Goal: Information Seeking & Learning: Find specific fact

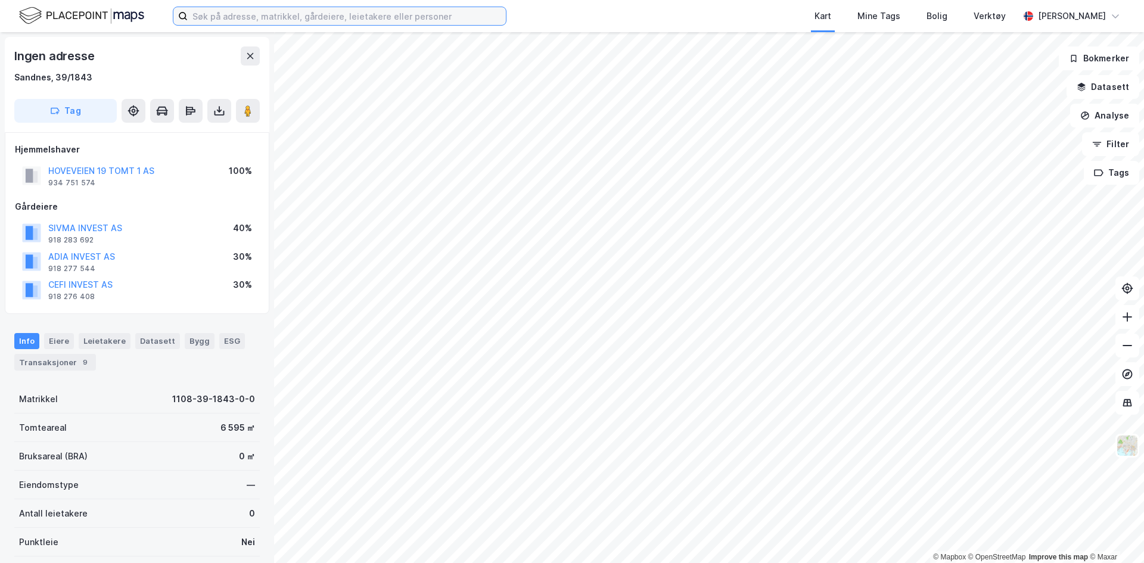
click at [229, 12] on input at bounding box center [347, 16] width 318 height 18
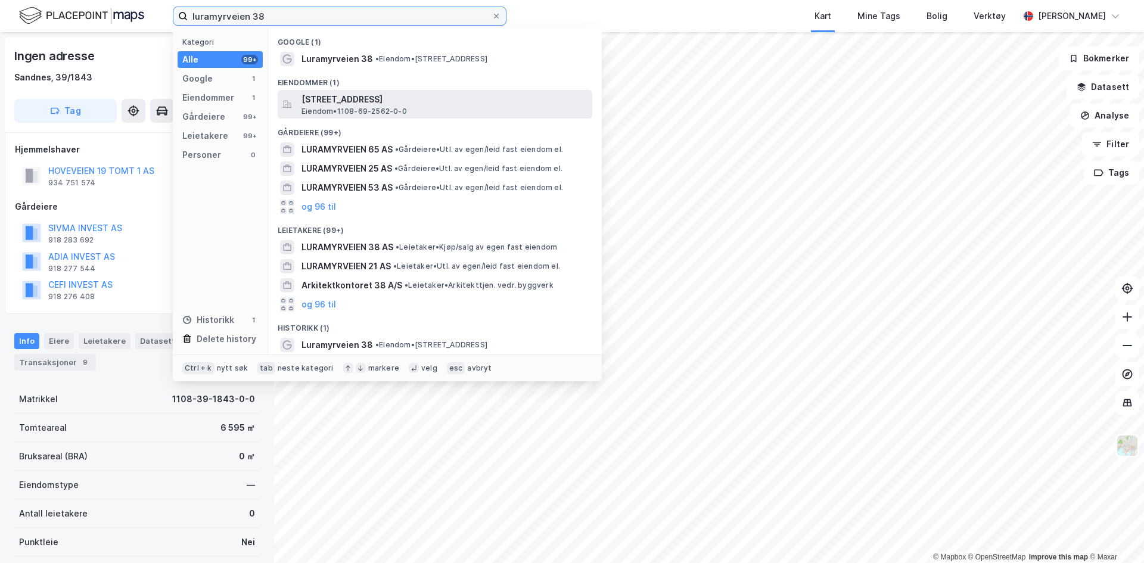
type input "luramyrveien 38"
click at [384, 100] on span "[STREET_ADDRESS]" at bounding box center [445, 99] width 286 height 14
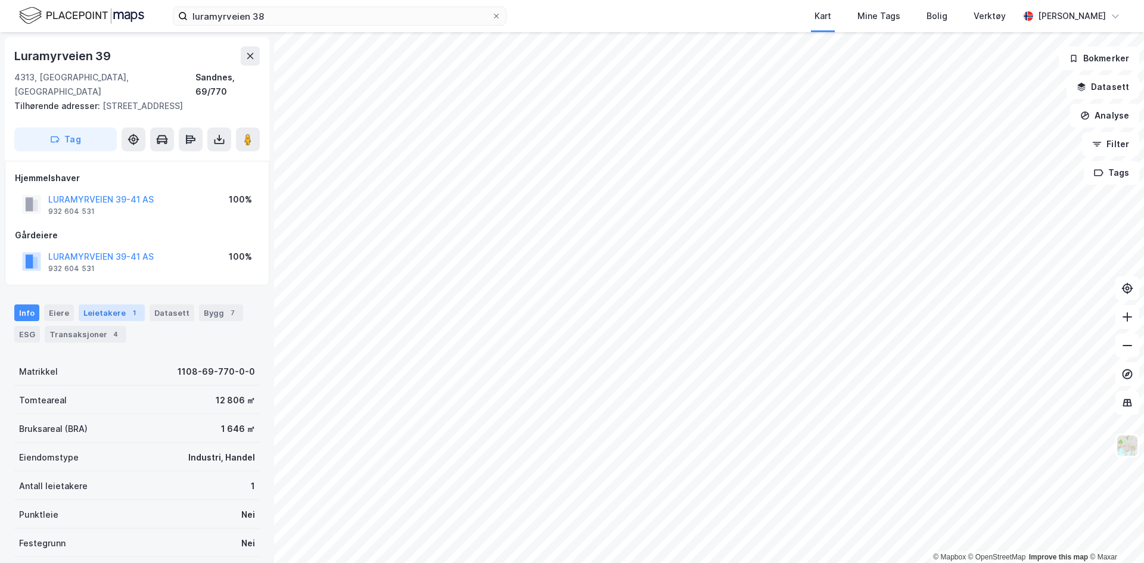
click at [114, 304] on div "Leietakere 1" at bounding box center [112, 312] width 66 height 17
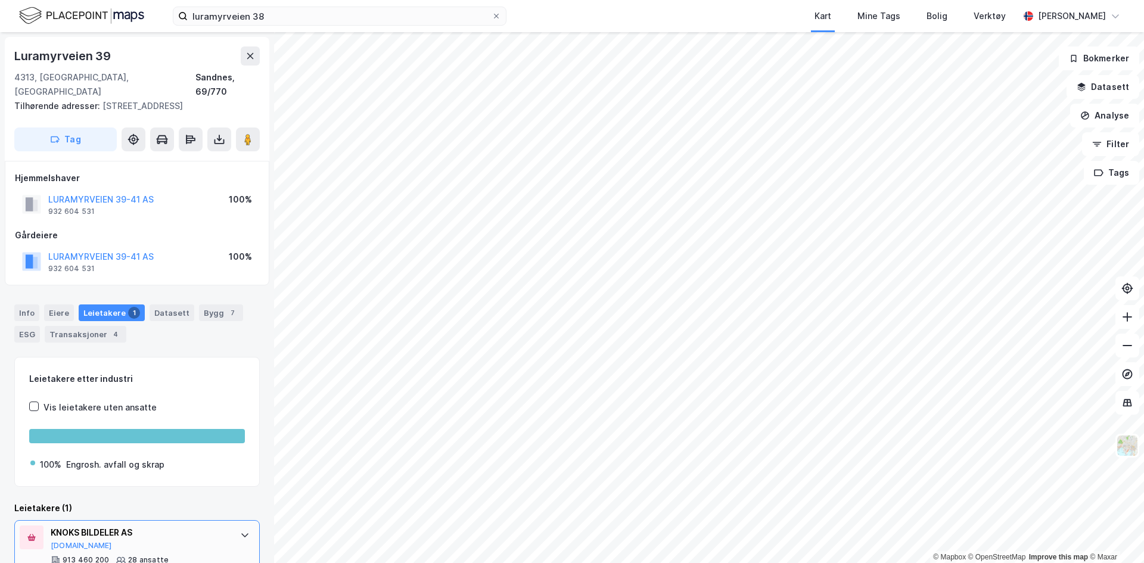
click at [97, 526] on div "KNOKS BILDELER AS" at bounding box center [140, 533] width 178 height 14
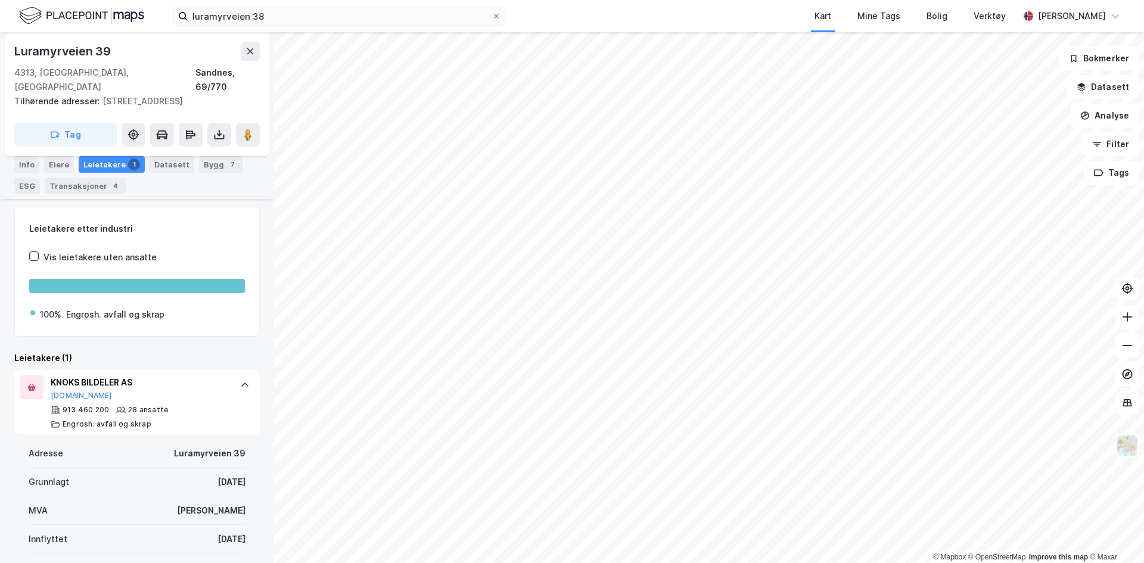
scroll to position [151, 0]
click at [67, 390] on button "[DOMAIN_NAME]" at bounding box center [81, 395] width 61 height 10
